Goal: Transaction & Acquisition: Subscribe to service/newsletter

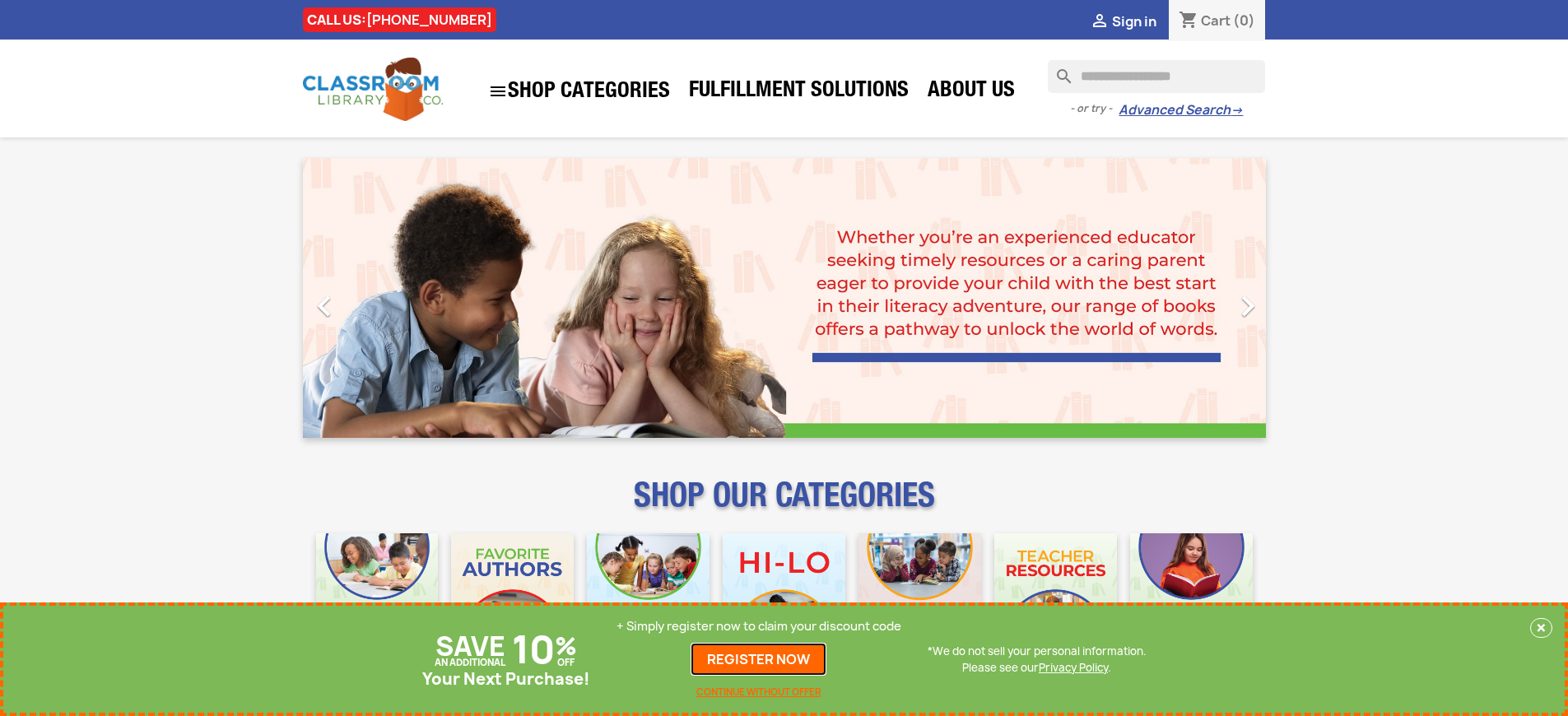
click at [759, 659] on link "REGISTER NOW" at bounding box center [758, 659] width 136 height 33
click at [759, 626] on p "+ Simply register now to claim your discount code" at bounding box center [759, 626] width 285 height 16
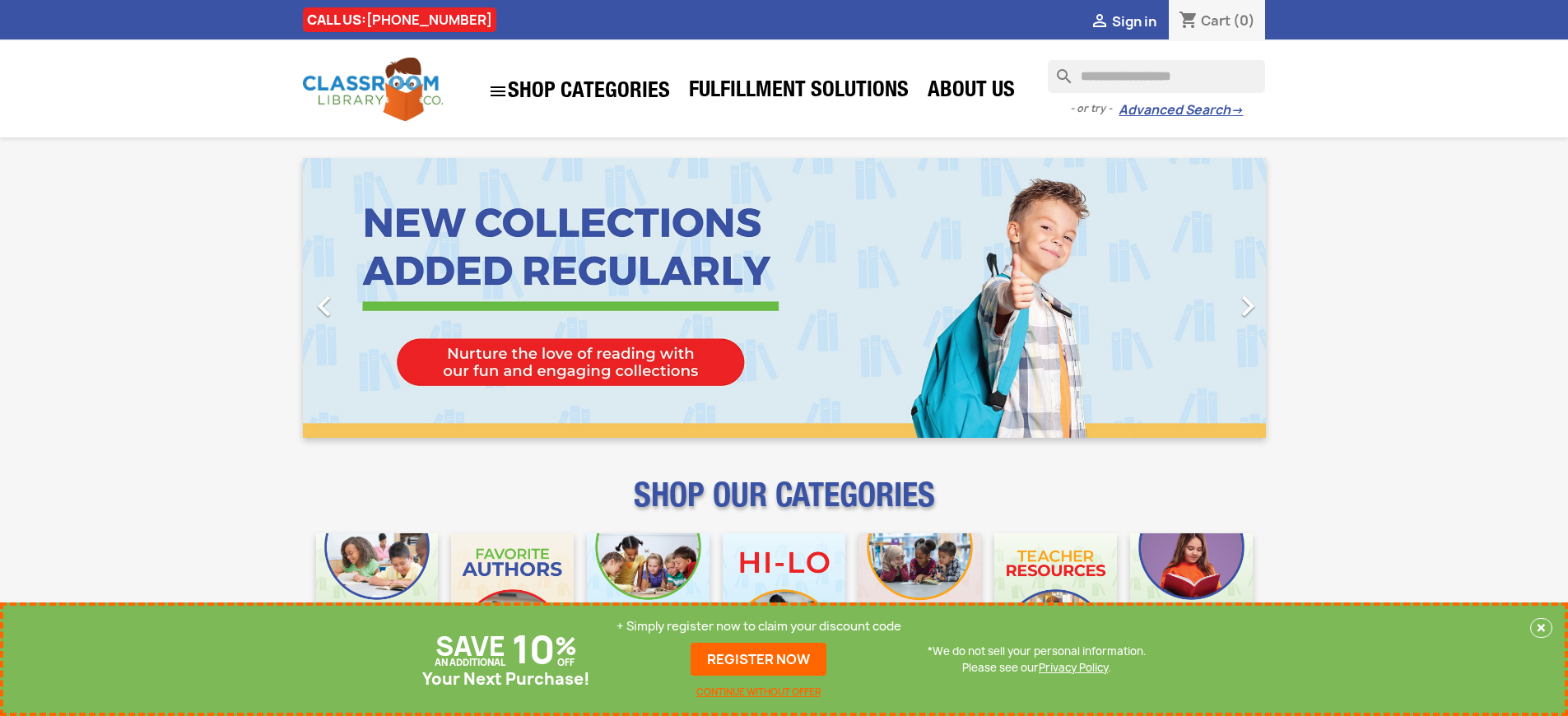
click at [759, 626] on p "+ Simply register now to claim your discount code" at bounding box center [759, 626] width 285 height 16
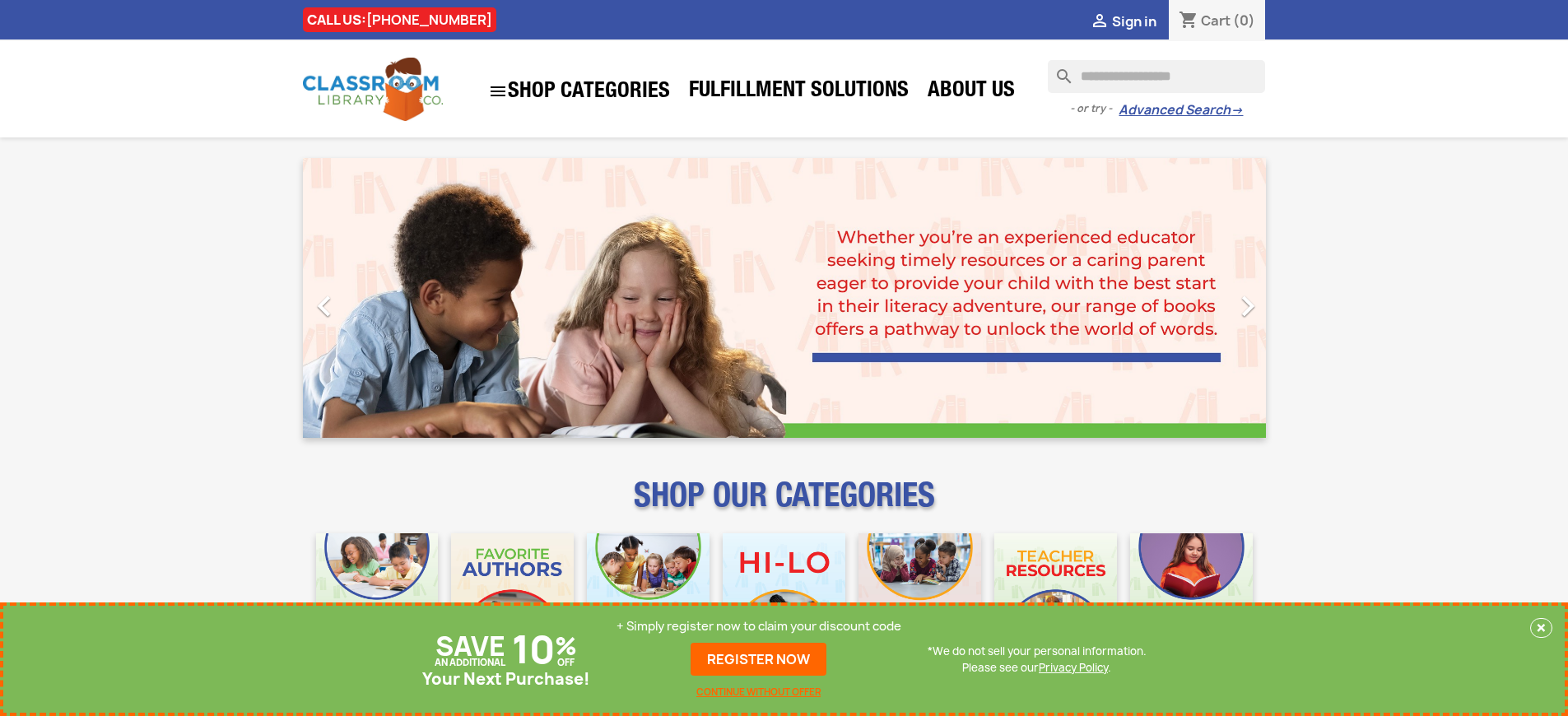
click at [759, 626] on p "+ Simply register now to claim your discount code" at bounding box center [759, 626] width 285 height 16
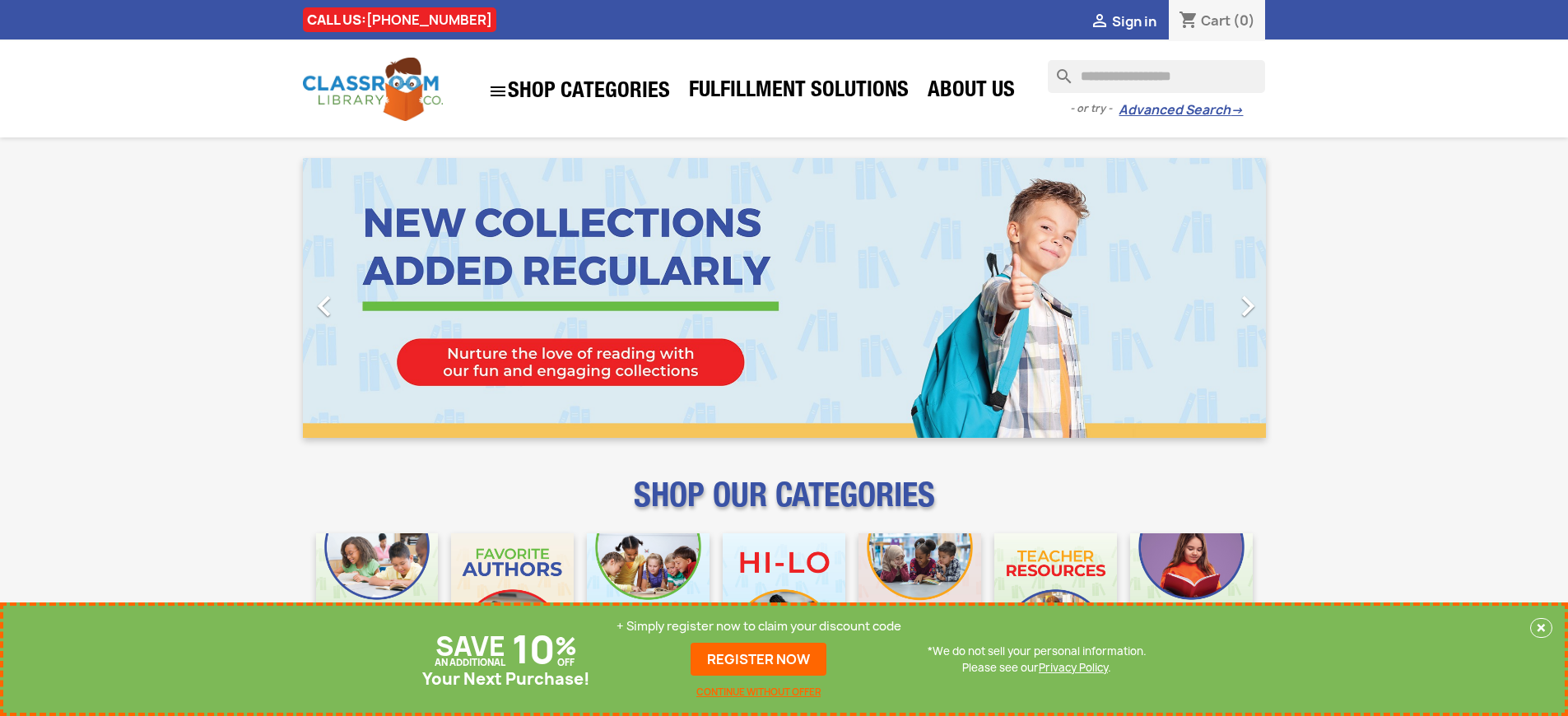
click at [759, 626] on p "+ Simply register now to claim your discount code" at bounding box center [759, 626] width 285 height 16
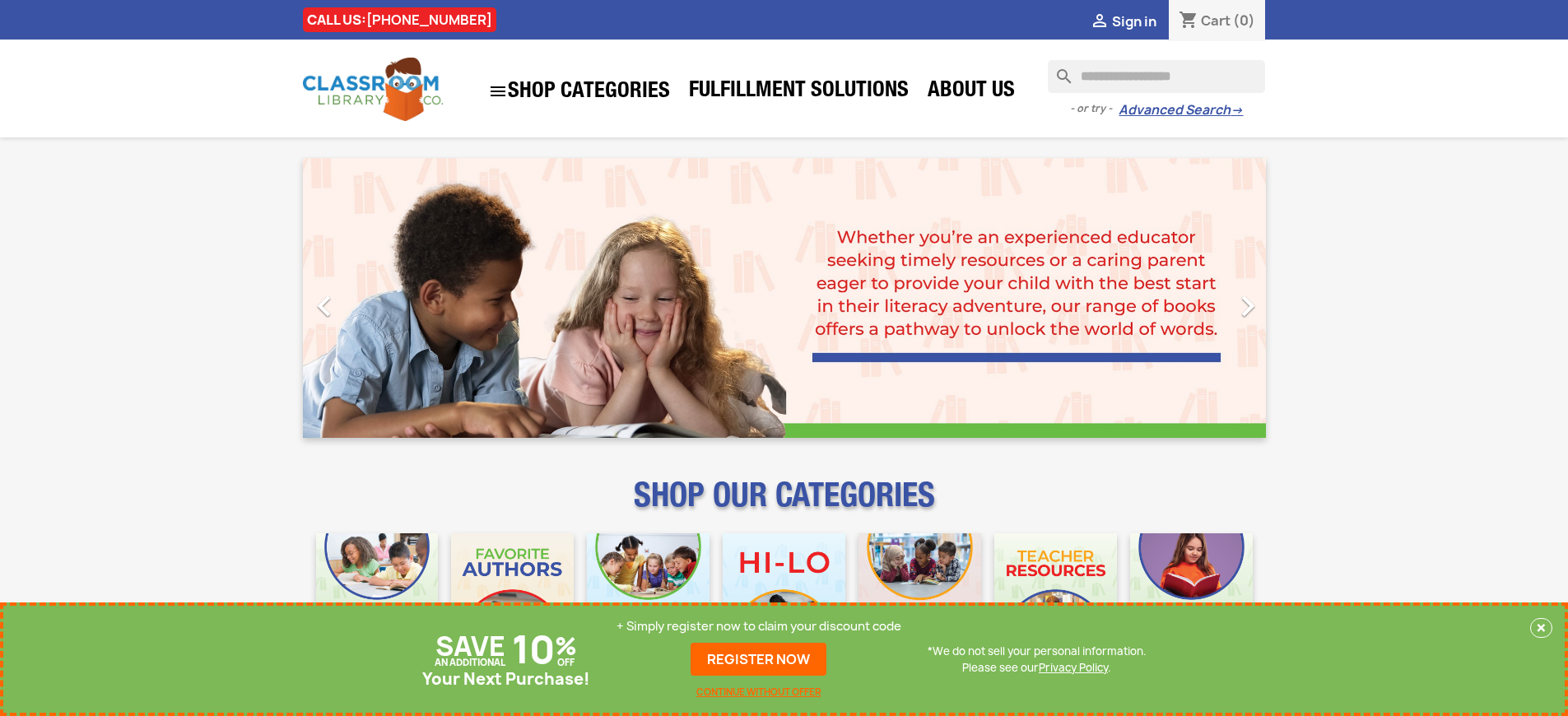
click at [759, 626] on p "+ Simply register now to claim your discount code" at bounding box center [759, 626] width 285 height 16
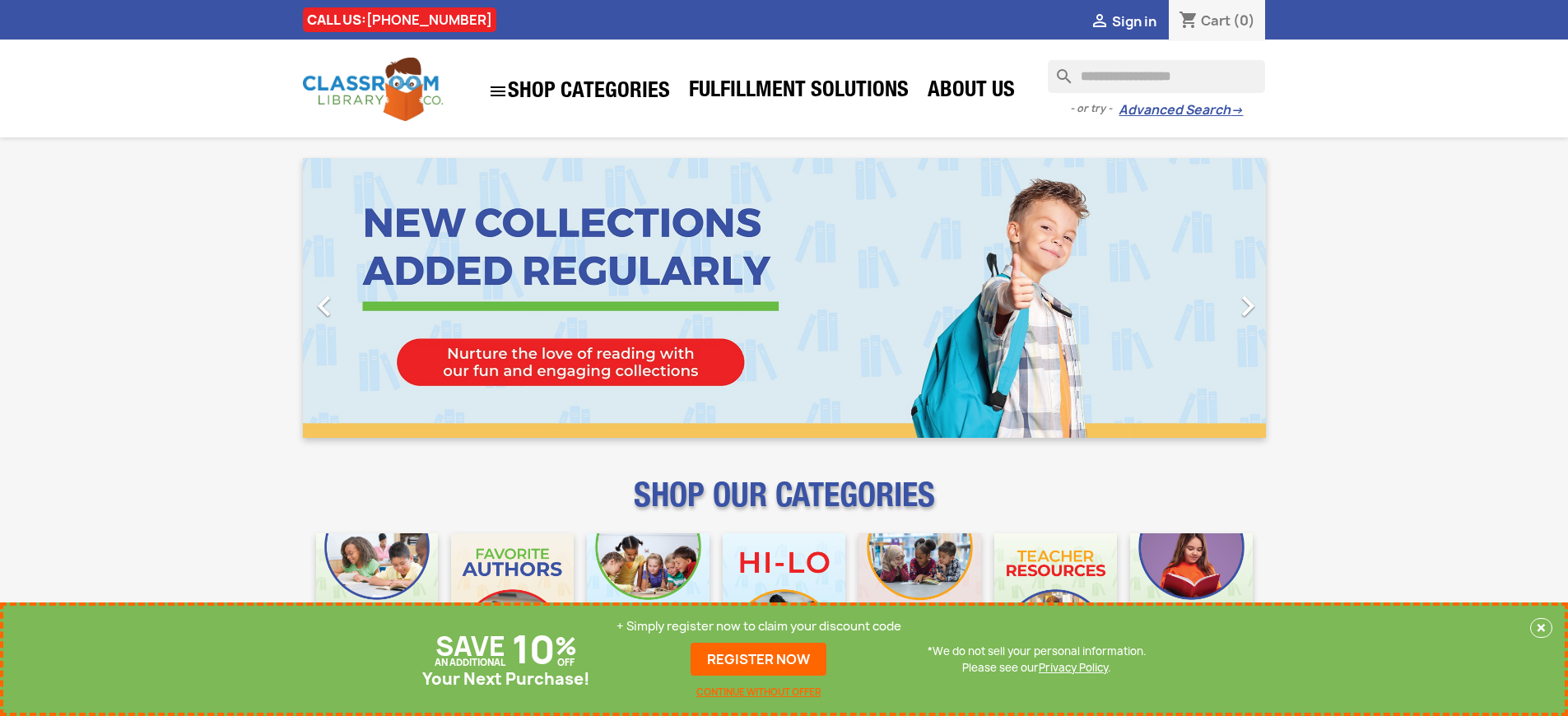
click at [759, 626] on p "+ Simply register now to claim your discount code" at bounding box center [759, 626] width 285 height 16
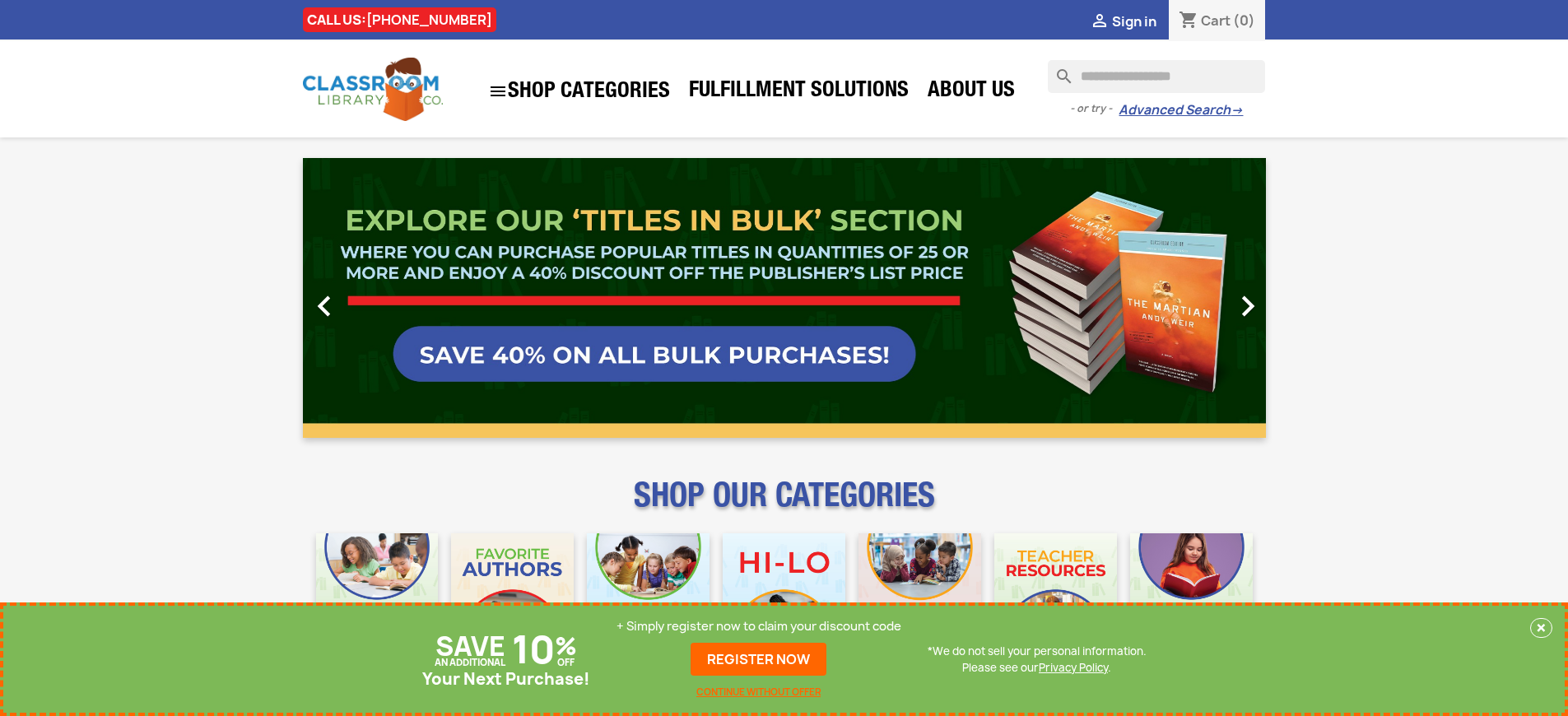
click at [759, 659] on link "REGISTER NOW" at bounding box center [758, 659] width 136 height 33
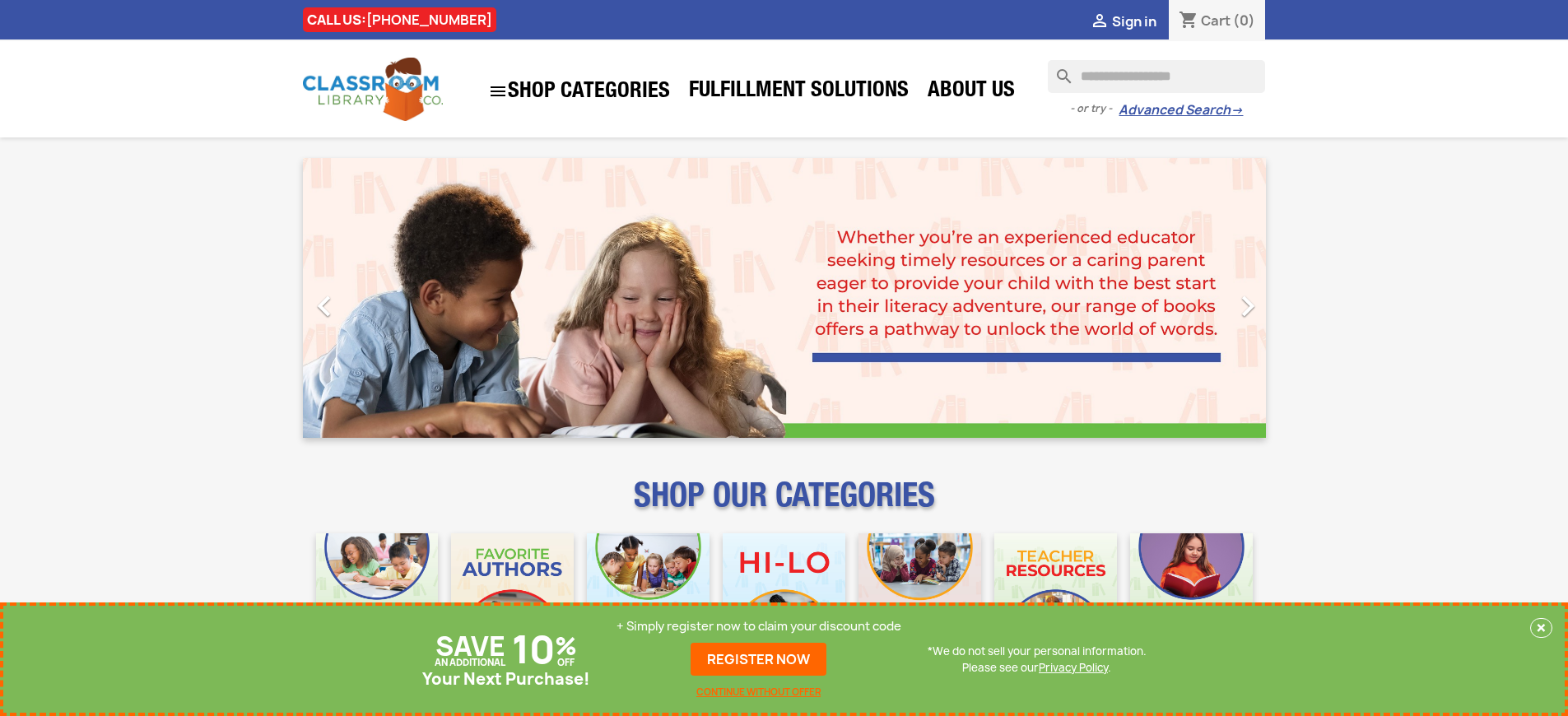
click at [759, 626] on p "+ Simply register now to claim your discount code" at bounding box center [759, 626] width 285 height 16
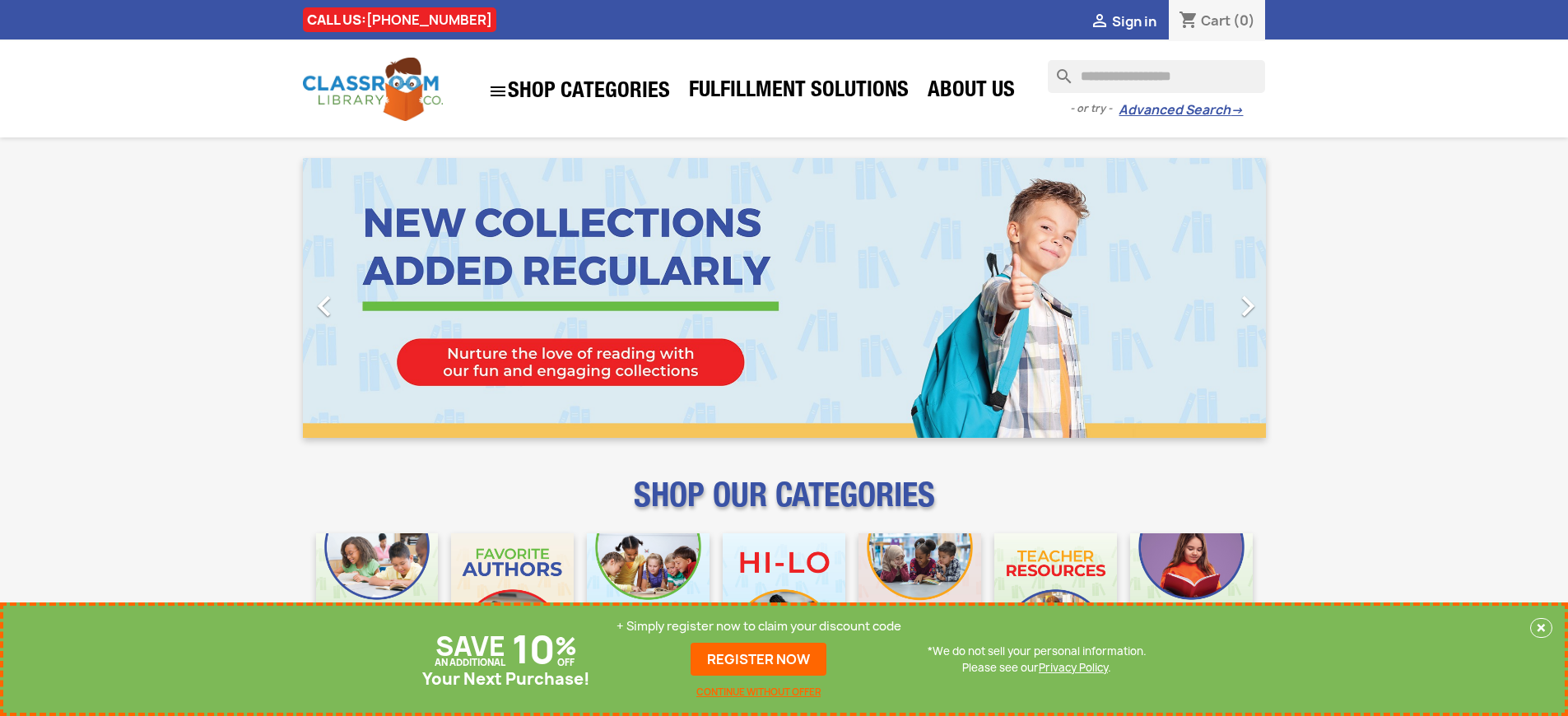
click at [759, 626] on p "+ Simply register now to claim your discount code" at bounding box center [759, 626] width 285 height 16
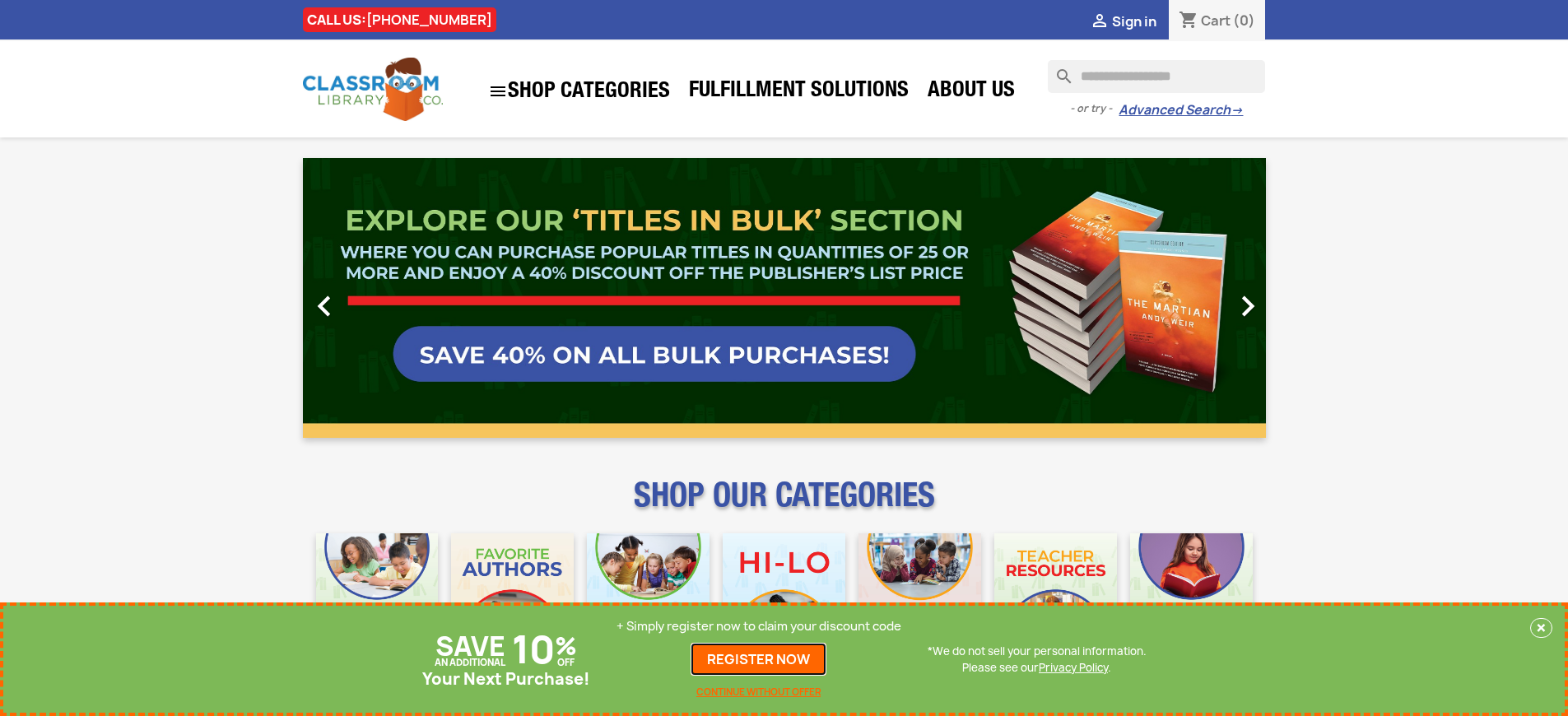
click at [759, 659] on link "REGISTER NOW" at bounding box center [758, 659] width 136 height 33
